Goal: Task Accomplishment & Management: Use online tool/utility

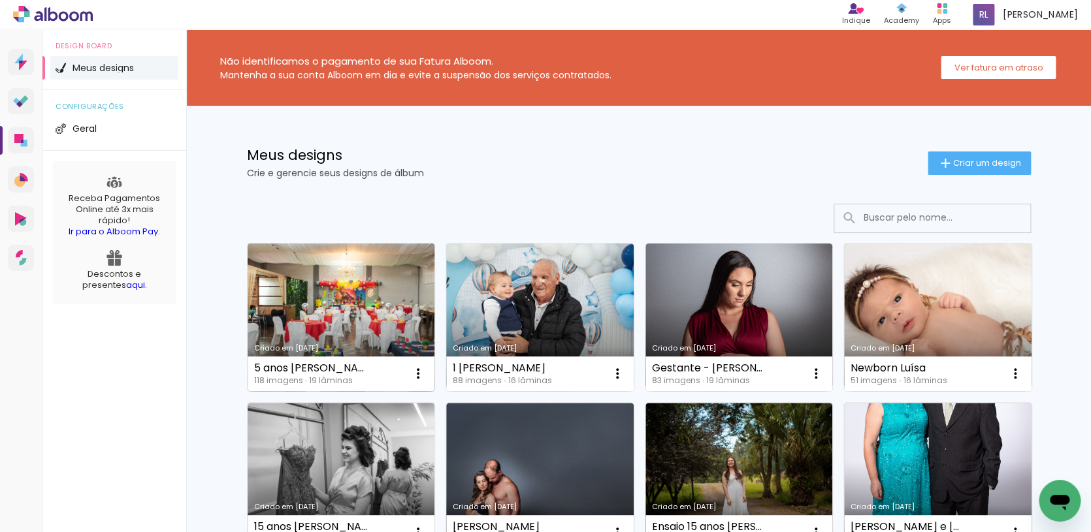
click at [338, 302] on link "Criado em [DATE]" at bounding box center [342, 318] width 188 height 148
